Goal: Task Accomplishment & Management: Manage account settings

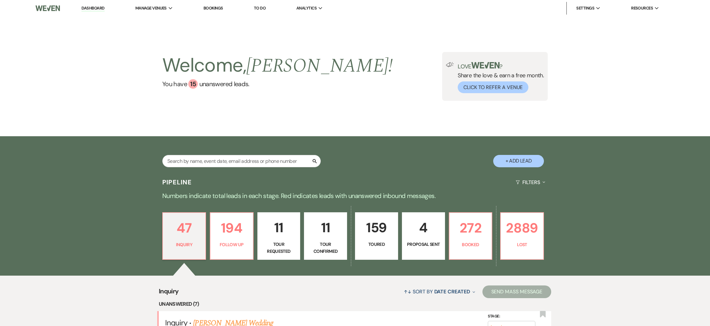
click at [213, 10] on link "Bookings" at bounding box center [213, 7] width 20 height 5
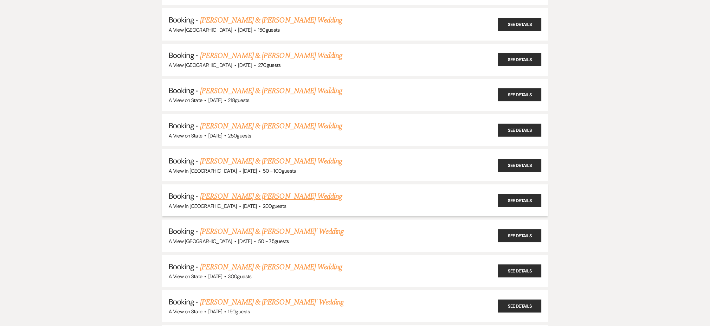
scroll to position [259, 0]
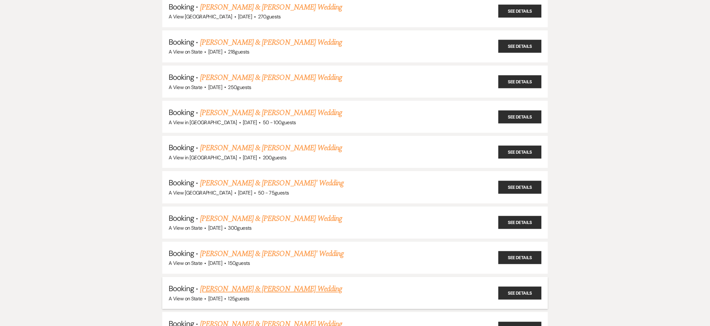
click at [249, 283] on link "[PERSON_NAME] & [PERSON_NAME] Wedding" at bounding box center [271, 288] width 142 height 11
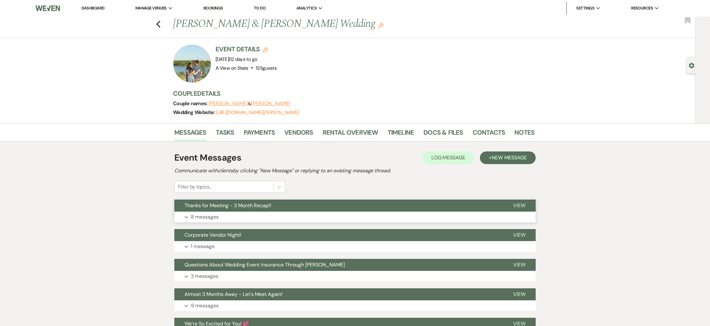
click at [211, 214] on p "8 messages" at bounding box center [205, 217] width 28 height 8
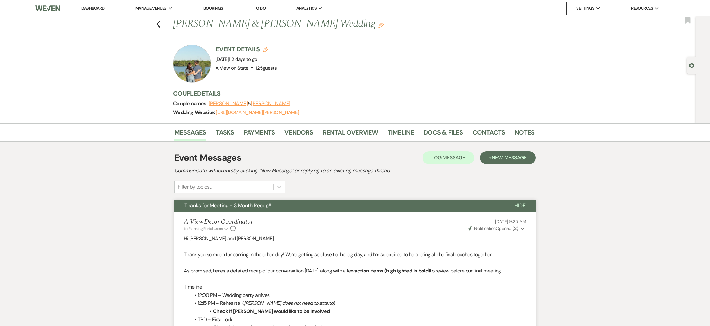
click at [161, 25] on div "Previous [PERSON_NAME] & [PERSON_NAME] Wedding Edit Bookmark" at bounding box center [346, 27] width 699 height 22
click at [160, 25] on div "Previous [PERSON_NAME] & [PERSON_NAME] Wedding Edit Bookmark" at bounding box center [346, 27] width 699 height 22
click at [157, 25] on icon "Previous" at bounding box center [158, 24] width 5 height 8
